Goal: Transaction & Acquisition: Download file/media

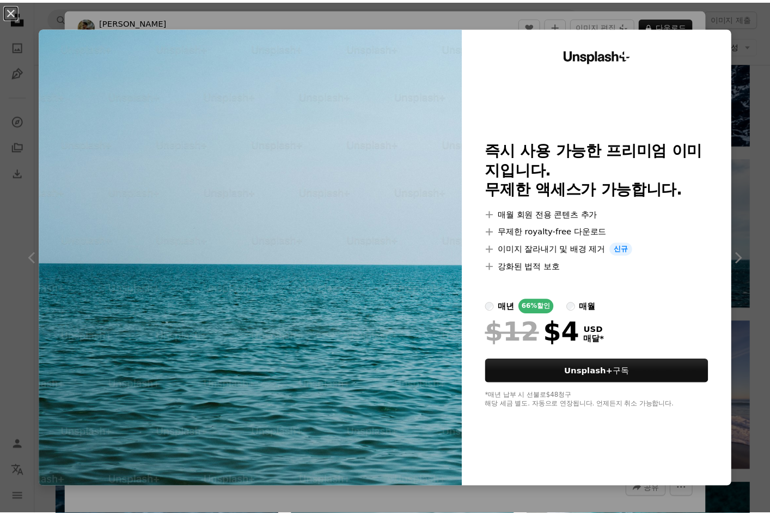
scroll to position [2521, 0]
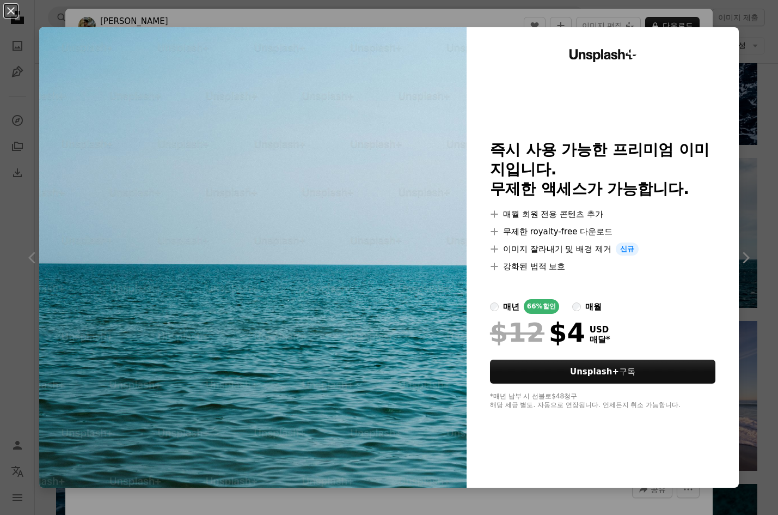
click at [16, 11] on button "An X shape" at bounding box center [10, 10] width 13 height 13
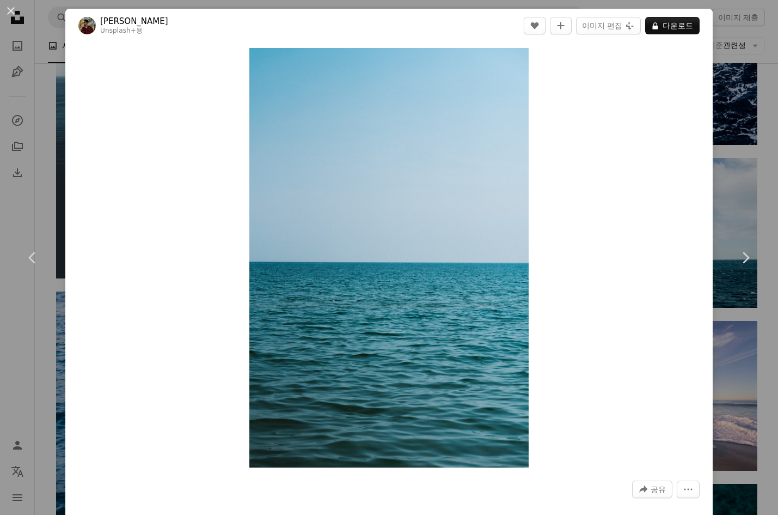
click at [33, 53] on div "An X shape Chevron left Chevron right [PERSON_NAME] Unsplash+ 용 A heart A plus …" at bounding box center [389, 257] width 778 height 515
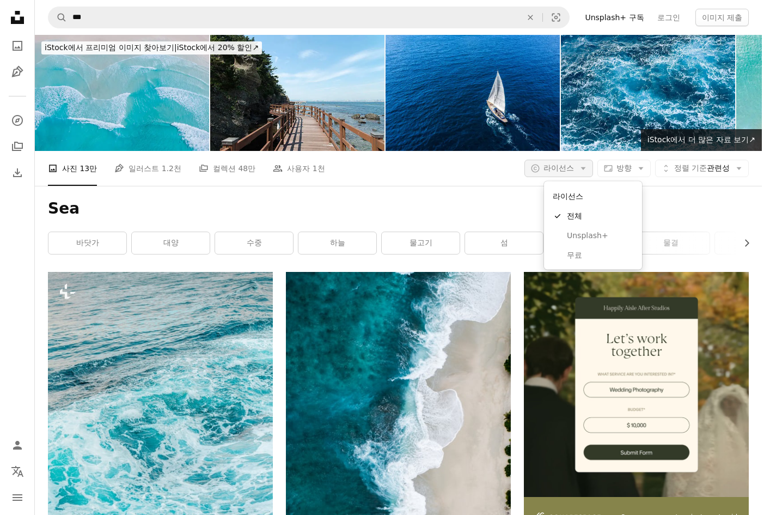
click at [593, 161] on button "A copyright icon © 라이선스 Arrow down" at bounding box center [559, 168] width 69 height 17
click at [589, 255] on span "무료" at bounding box center [600, 254] width 66 height 11
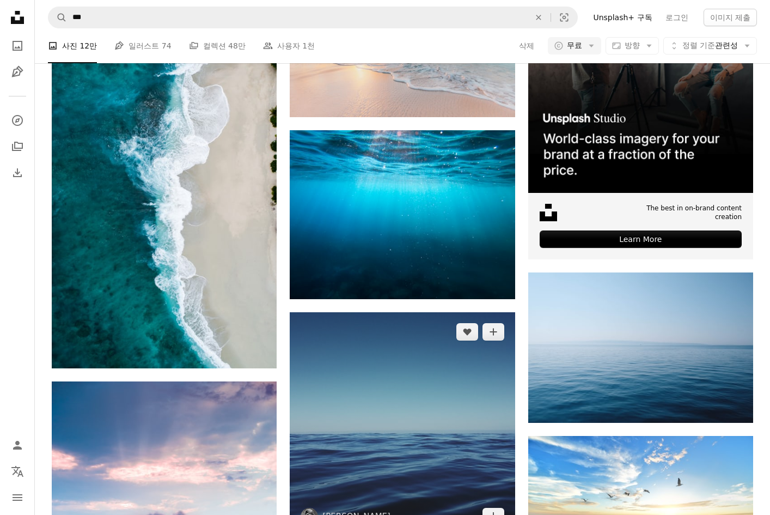
scroll to position [319, 0]
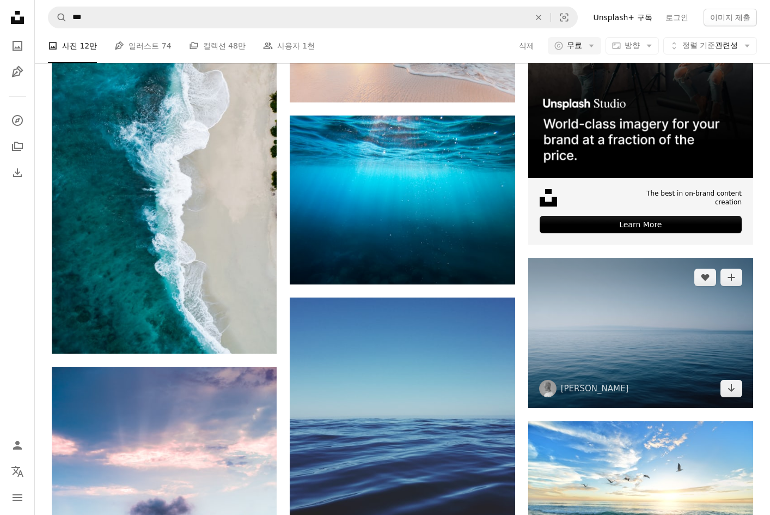
click at [629, 348] on img at bounding box center [640, 333] width 225 height 150
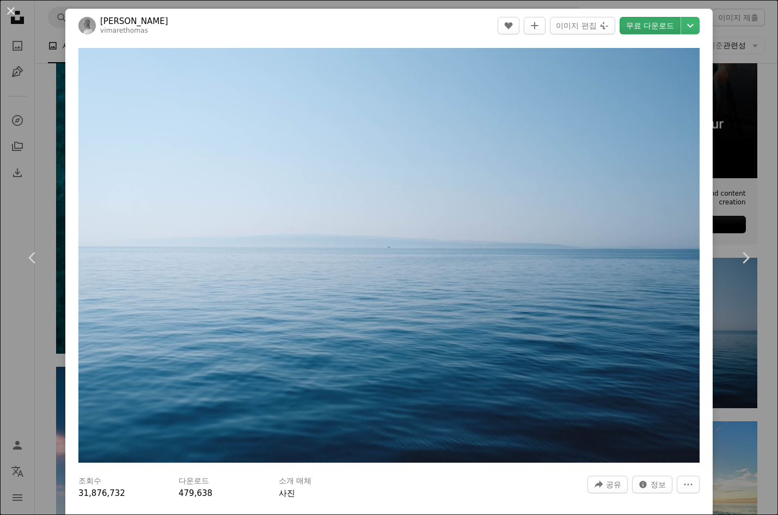
click at [654, 30] on link "무료 다운로드" at bounding box center [650, 25] width 61 height 17
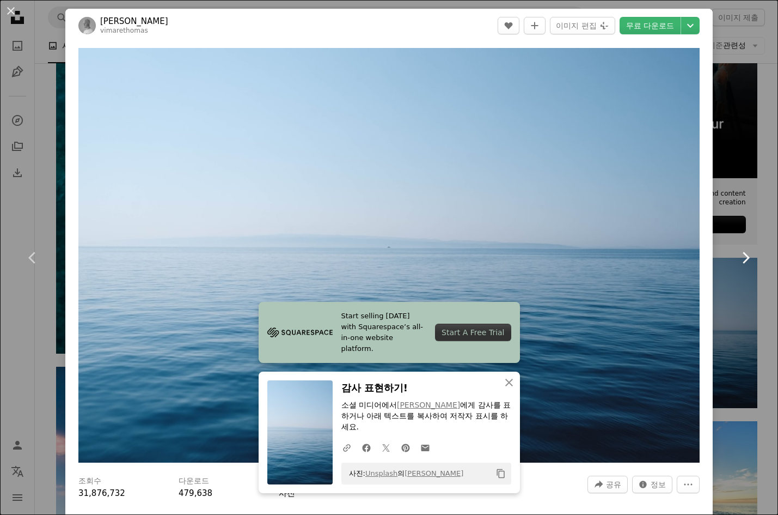
click at [753, 215] on link "Chevron right" at bounding box center [745, 257] width 65 height 105
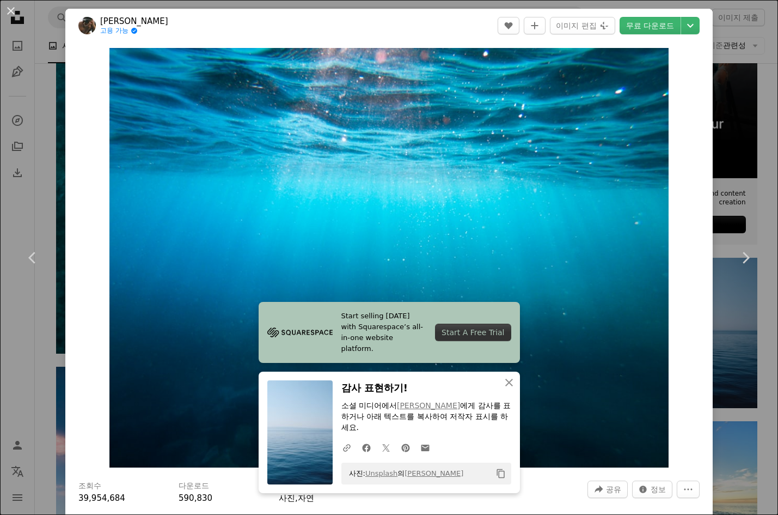
click at [49, 176] on div "An X shape Chevron left Chevron right Start selling [DATE] with Squarespace’s a…" at bounding box center [389, 257] width 778 height 515
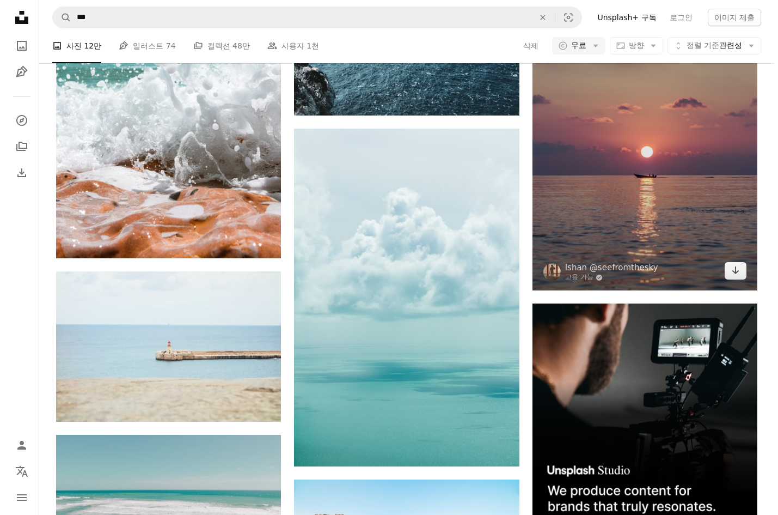
scroll to position [5271, 0]
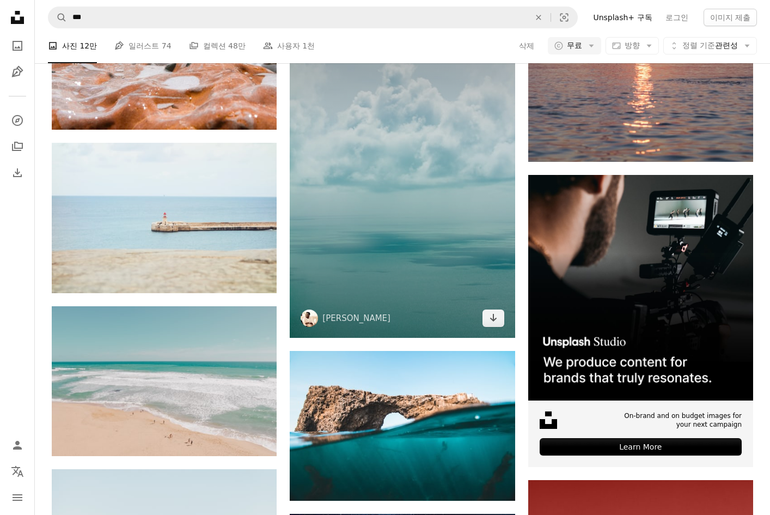
click at [429, 222] on img at bounding box center [402, 169] width 225 height 338
